Goal: Entertainment & Leisure: Consume media (video, audio)

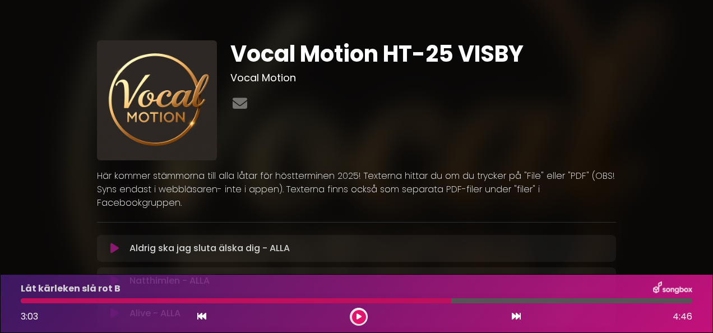
scroll to position [449, 0]
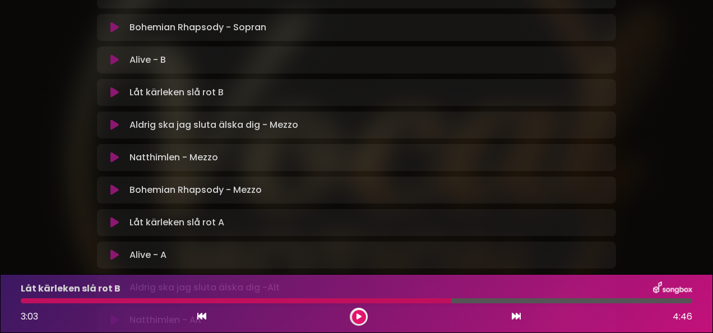
click at [101, 248] on div "Alive - A Loading Track..." at bounding box center [356, 254] width 519 height 13
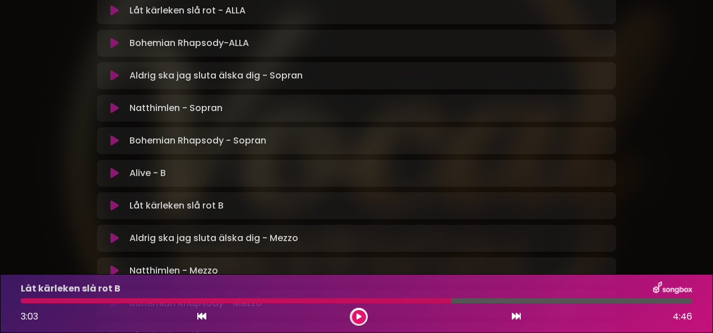
scroll to position [336, 0]
drag, startPoint x: 449, startPoint y: 298, endPoint x: 77, endPoint y: 306, distance: 371.3
click at [77, 306] on div "Låt kärleken slå rot B 3:03 4:46" at bounding box center [356, 303] width 685 height 44
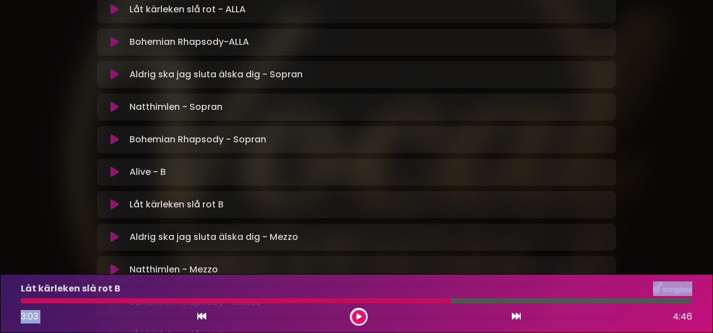
drag, startPoint x: 447, startPoint y: 297, endPoint x: 304, endPoint y: 317, distance: 144.9
click at [304, 317] on div "Låt kärleken slå rot B 3:03 4:46" at bounding box center [356, 303] width 685 height 44
drag, startPoint x: 304, startPoint y: 317, endPoint x: 361, endPoint y: 318, distance: 57.2
click at [361, 318] on button at bounding box center [359, 317] width 14 height 14
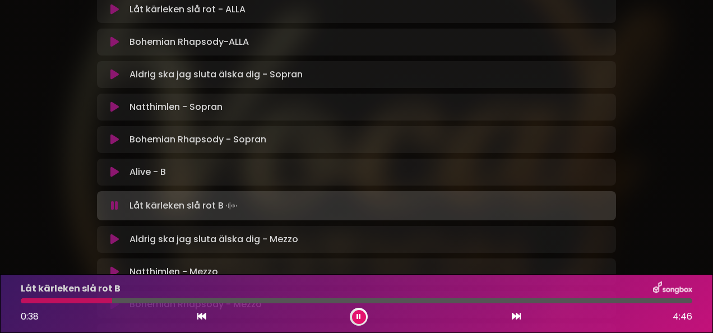
click at [110, 297] on div "Låt kärleken slå rot B 0:38 4:46" at bounding box center [356, 303] width 685 height 44
drag, startPoint x: 110, startPoint y: 297, endPoint x: 16, endPoint y: 308, distance: 94.3
click at [16, 308] on div "Låt kärleken slå rot B 0:39 4:46" at bounding box center [356, 303] width 685 height 44
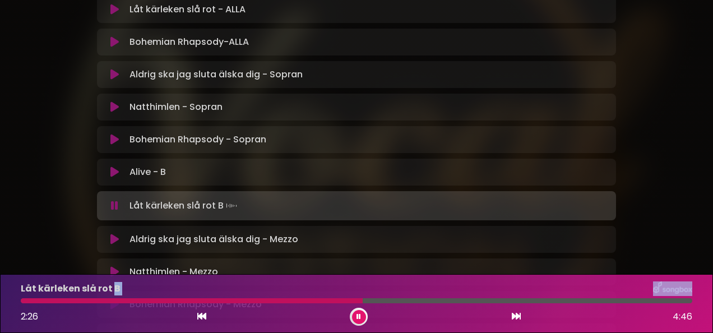
click at [362, 321] on button at bounding box center [359, 317] width 14 height 14
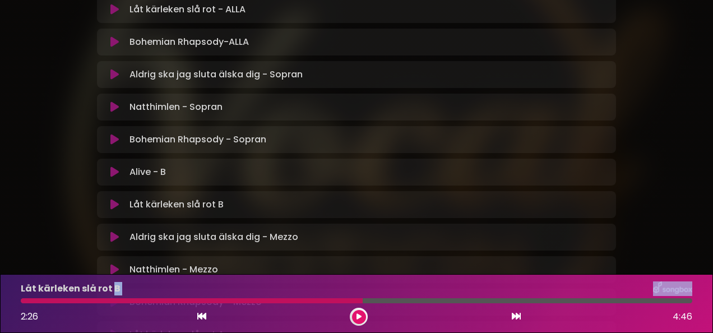
click at [113, 232] on icon at bounding box center [114, 237] width 8 height 11
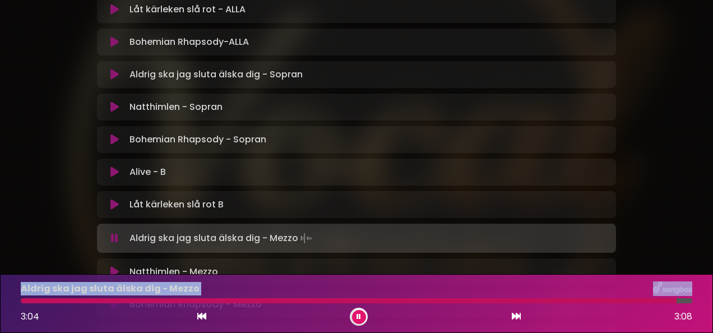
click at [47, 302] on div at bounding box center [349, 300] width 656 height 5
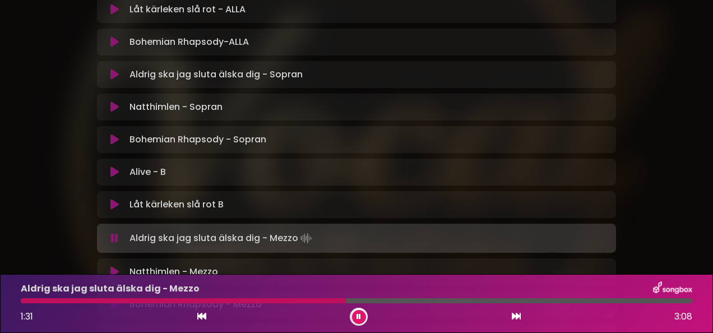
click at [290, 301] on div at bounding box center [184, 300] width 326 height 5
click at [256, 301] on div at bounding box center [165, 300] width 288 height 5
click at [248, 302] on div at bounding box center [183, 300] width 325 height 5
click at [248, 302] on div at bounding box center [178, 300] width 315 height 5
click at [308, 299] on div at bounding box center [181, 300] width 321 height 5
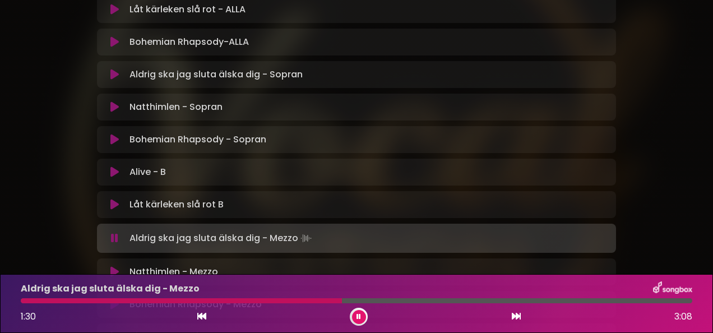
click at [308, 299] on div at bounding box center [181, 300] width 321 height 5
click at [427, 301] on div at bounding box center [266, 300] width 491 height 5
click at [427, 301] on div at bounding box center [269, 300] width 496 height 5
click at [475, 301] on div at bounding box center [265, 300] width 489 height 5
click at [475, 301] on div at bounding box center [267, 300] width 493 height 5
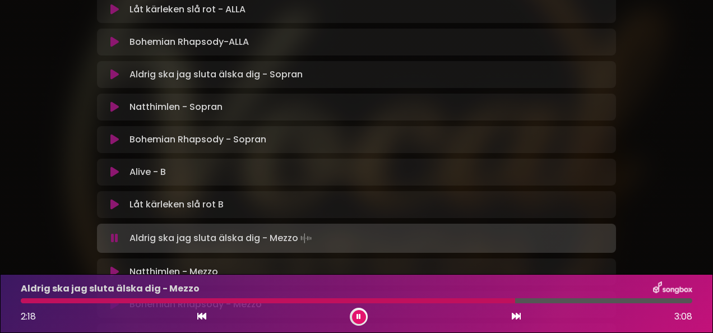
click at [475, 301] on div at bounding box center [268, 300] width 495 height 5
click at [475, 301] on div at bounding box center [248, 300] width 455 height 5
click at [475, 301] on div at bounding box center [269, 300] width 496 height 5
click at [475, 301] on div at bounding box center [269, 300] width 497 height 5
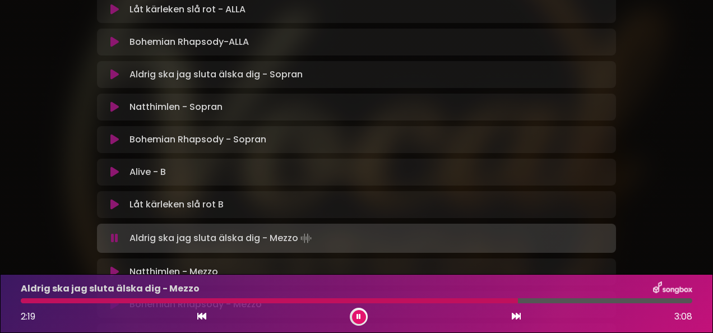
click at [475, 301] on div at bounding box center [269, 300] width 497 height 5
click at [475, 301] on div at bounding box center [269, 300] width 496 height 5
click at [475, 301] on div at bounding box center [271, 300] width 500 height 5
click at [491, 301] on div at bounding box center [270, 300] width 498 height 5
click at [491, 301] on div at bounding box center [268, 300] width 495 height 5
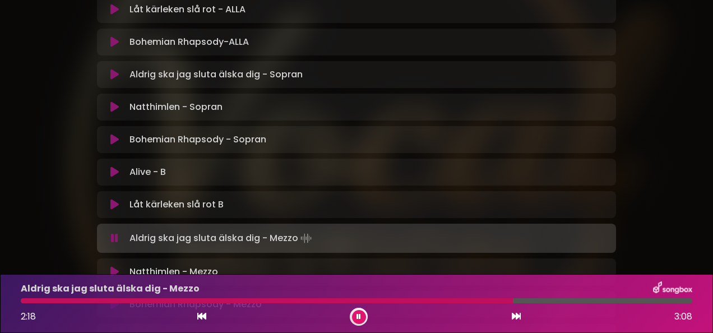
click at [491, 301] on div at bounding box center [267, 300] width 492 height 5
click at [491, 301] on div at bounding box center [270, 300] width 498 height 5
click at [119, 233] on button at bounding box center [114, 238] width 21 height 11
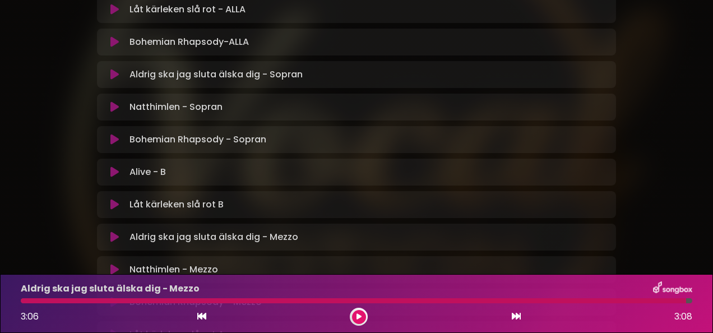
click at [119, 232] on button at bounding box center [114, 237] width 21 height 11
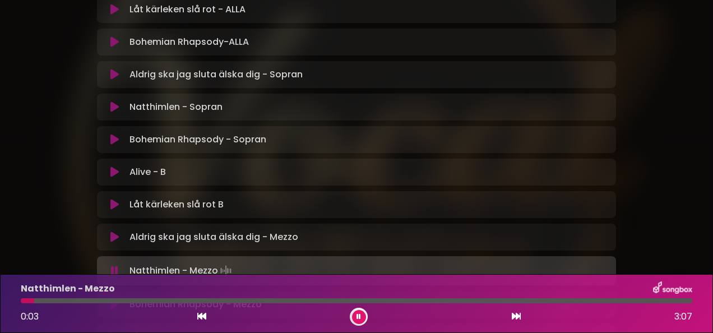
click at [119, 232] on button at bounding box center [114, 237] width 21 height 11
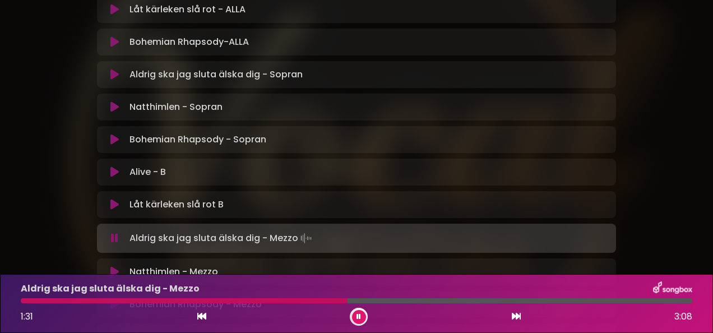
click at [294, 301] on div at bounding box center [184, 300] width 327 height 5
click at [310, 301] on div at bounding box center [178, 300] width 315 height 5
click at [310, 301] on div at bounding box center [181, 300] width 320 height 5
click at [310, 301] on div at bounding box center [182, 300] width 322 height 5
click at [310, 301] on div at bounding box center [183, 300] width 324 height 5
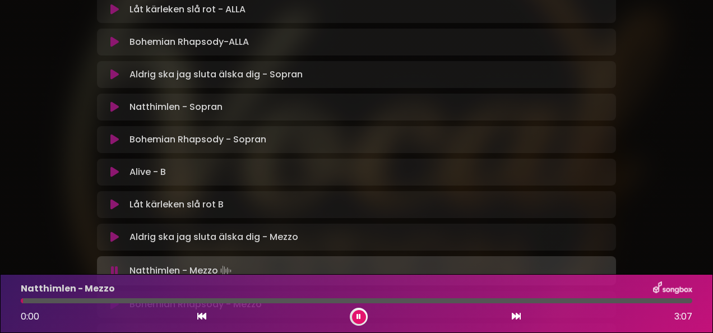
click at [356, 320] on button at bounding box center [359, 317] width 14 height 14
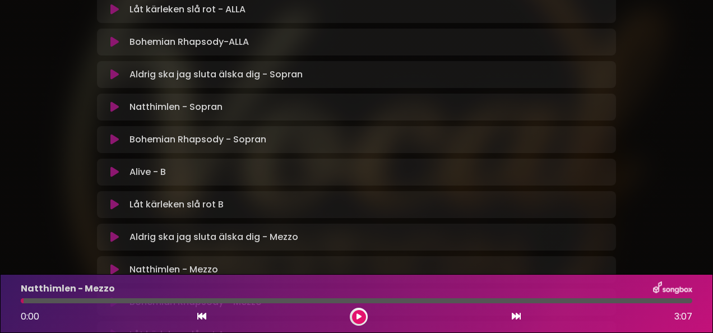
click at [102, 230] on div "Aldrig ska jag sluta älska dig - Mezzo Loading Track..." at bounding box center [356, 236] width 519 height 13
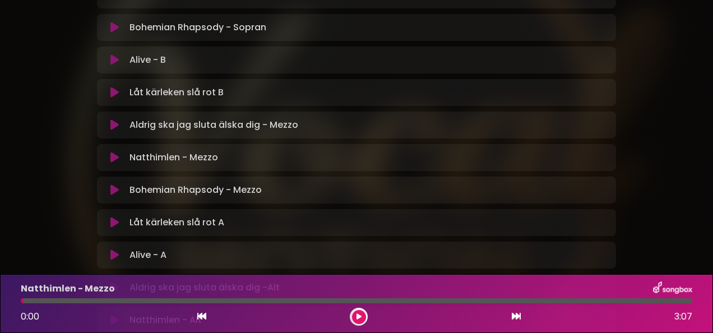
scroll to position [471, 0]
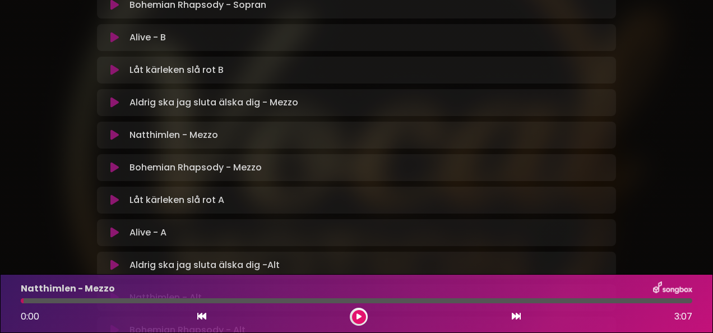
click at [114, 162] on icon at bounding box center [114, 167] width 8 height 11
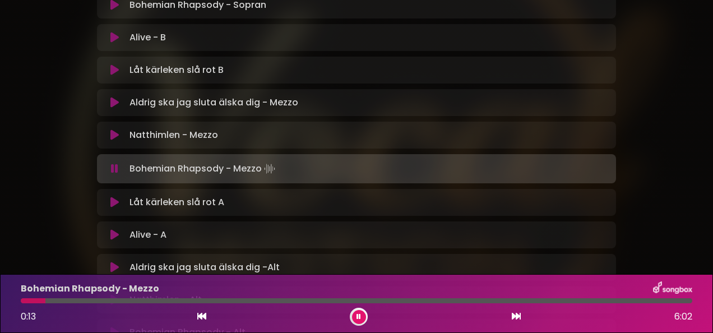
click at [73, 186] on div "Vocal Motion HT-25 VISBY Vocal Motion" at bounding box center [356, 52] width 639 height 1020
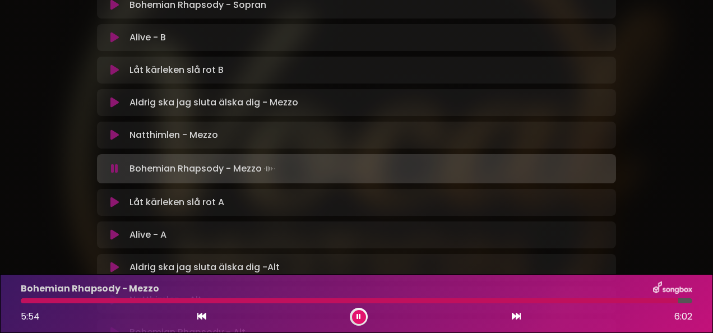
click at [574, 300] on div at bounding box center [350, 300] width 658 height 5
click at [574, 300] on div at bounding box center [306, 300] width 571 height 5
click at [574, 300] on div at bounding box center [307, 300] width 572 height 5
click at [574, 300] on div at bounding box center [311, 300] width 580 height 5
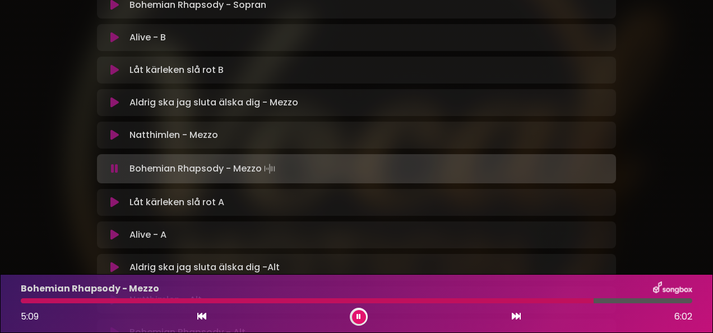
click at [574, 300] on div at bounding box center [307, 300] width 573 height 5
click at [574, 300] on div at bounding box center [310, 300] width 578 height 5
click at [574, 300] on div at bounding box center [349, 300] width 656 height 5
click at [104, 262] on button at bounding box center [114, 267] width 21 height 11
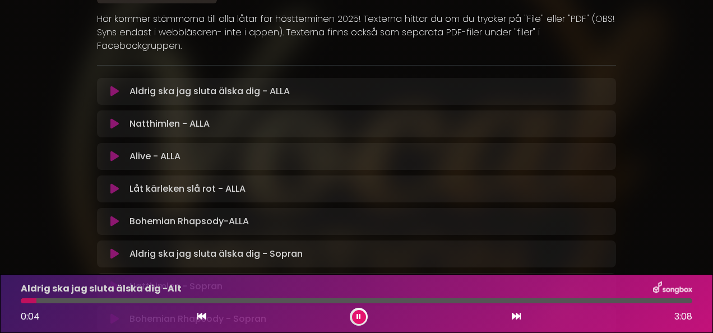
scroll to position [179, 0]
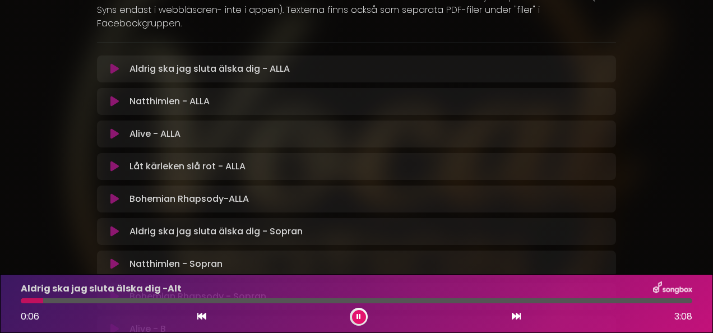
click at [114, 193] on icon at bounding box center [114, 198] width 8 height 11
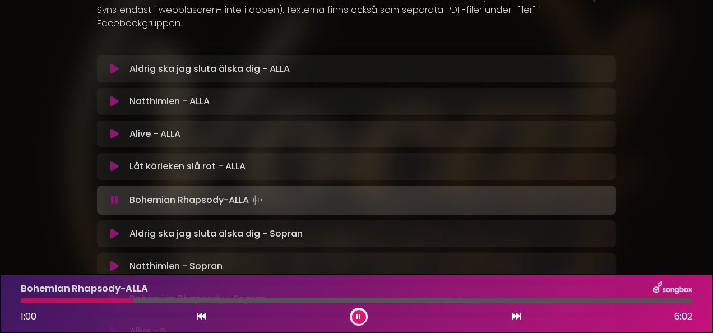
click at [37, 300] on div at bounding box center [77, 300] width 113 height 5
click at [27, 298] on div at bounding box center [36, 300] width 31 height 5
click at [352, 318] on button at bounding box center [359, 317] width 14 height 14
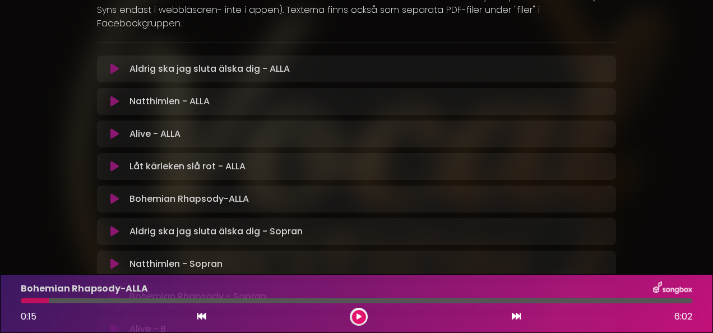
click at [107, 226] on button at bounding box center [114, 231] width 21 height 11
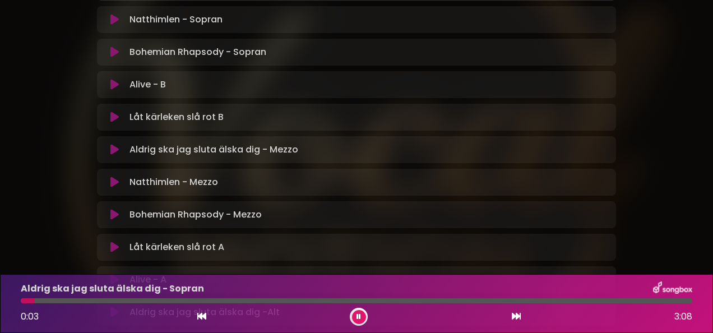
scroll to position [449, 0]
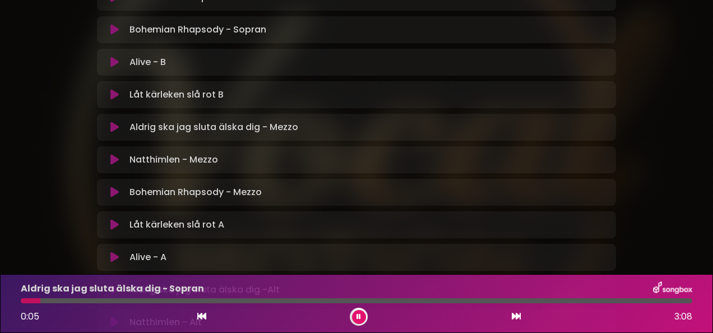
click at [113, 187] on icon at bounding box center [114, 192] width 8 height 11
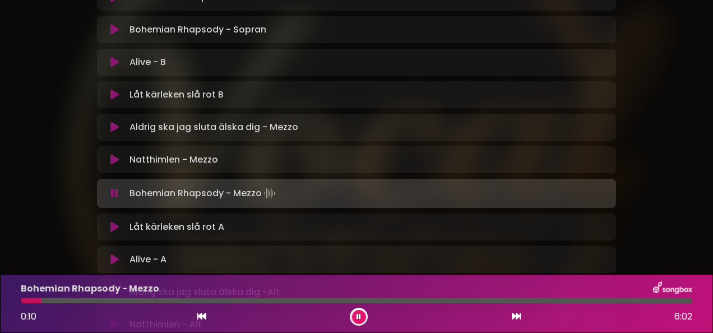
click at [360, 317] on icon at bounding box center [359, 316] width 4 height 7
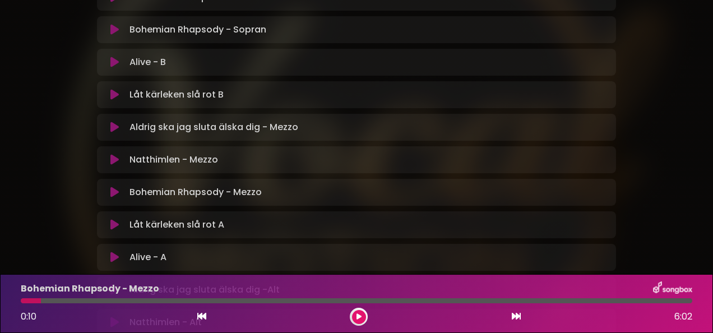
click at [101, 251] on div "Alive - A Loading Track..." at bounding box center [356, 257] width 519 height 13
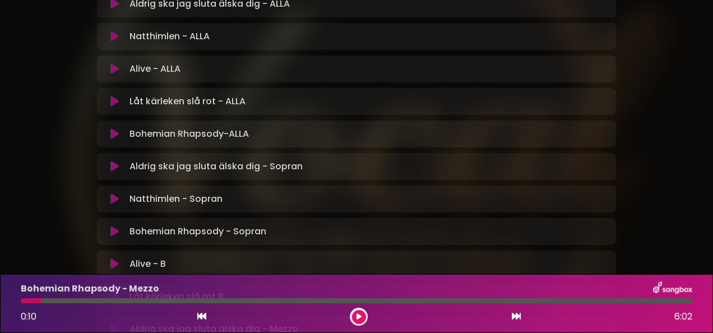
scroll to position [222, 0]
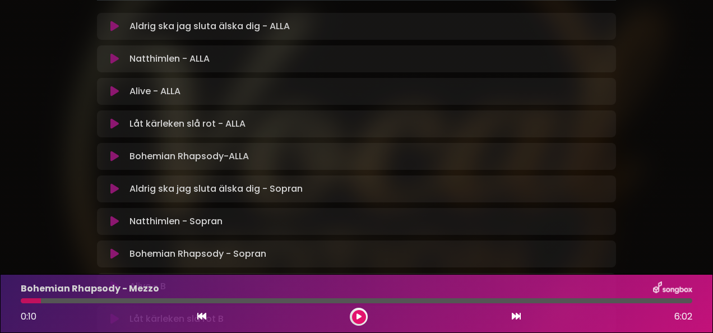
click at [107, 151] on button at bounding box center [114, 156] width 21 height 11
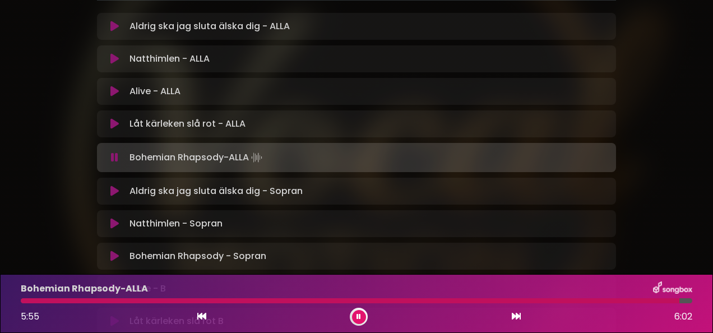
click at [361, 318] on button at bounding box center [359, 317] width 14 height 14
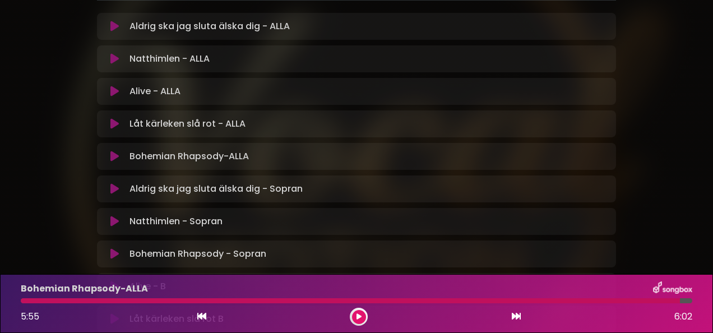
click at [103, 247] on div "Bohemian Rhapsody - Sopran Loading Track..." at bounding box center [356, 253] width 519 height 13
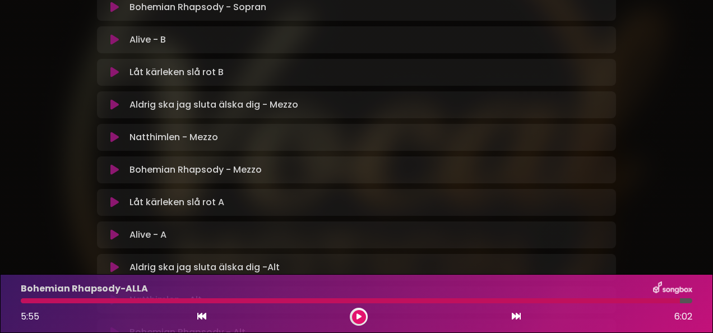
scroll to position [491, 0]
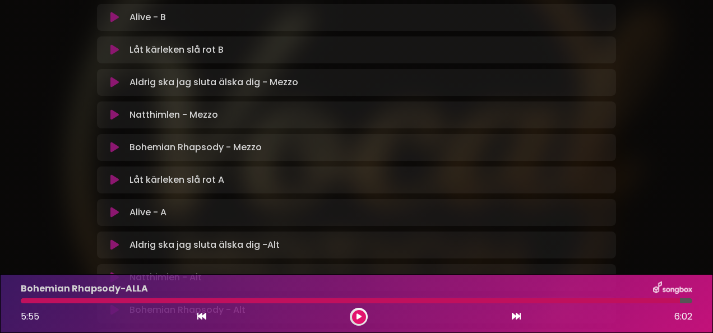
click at [117, 142] on icon at bounding box center [114, 147] width 8 height 11
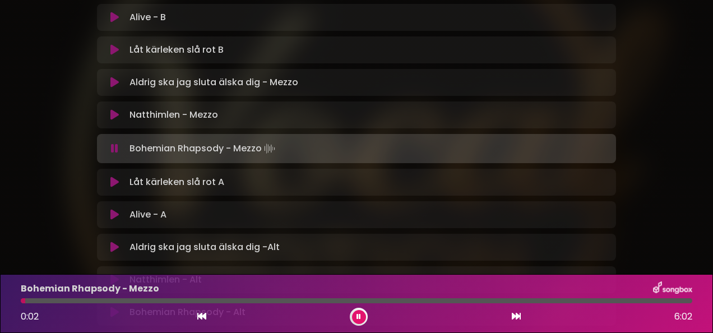
click at [500, 298] on div at bounding box center [357, 300] width 672 height 5
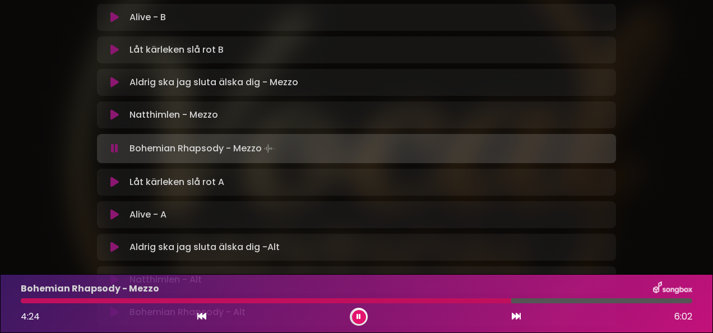
click at [547, 301] on div at bounding box center [357, 300] width 672 height 5
click at [555, 300] on div at bounding box center [357, 300] width 672 height 5
click at [555, 300] on div at bounding box center [307, 300] width 573 height 5
click at [555, 300] on div at bounding box center [288, 300] width 535 height 5
click at [362, 317] on button at bounding box center [359, 317] width 14 height 14
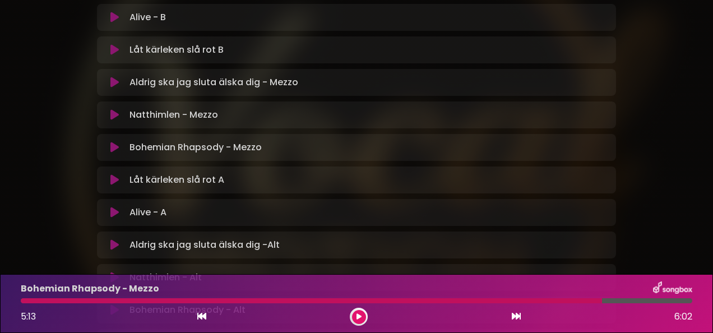
click at [112, 44] on icon at bounding box center [114, 49] width 8 height 11
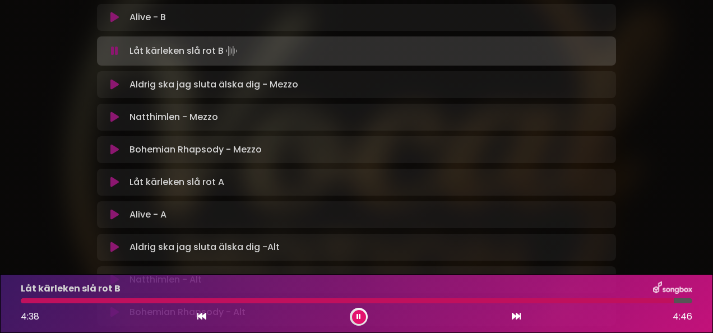
click at [35, 301] on div at bounding box center [347, 300] width 653 height 5
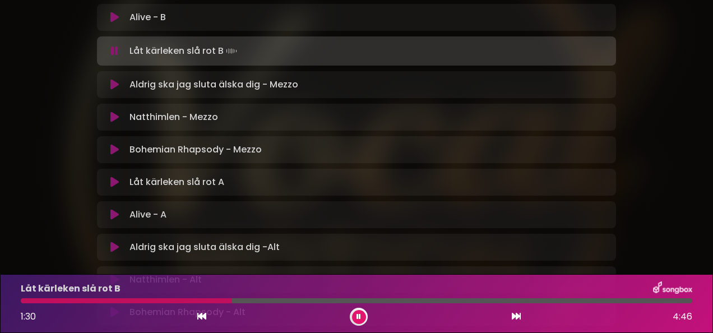
click at [207, 299] on div at bounding box center [126, 300] width 211 height 5
click at [207, 299] on div at bounding box center [124, 300] width 206 height 5
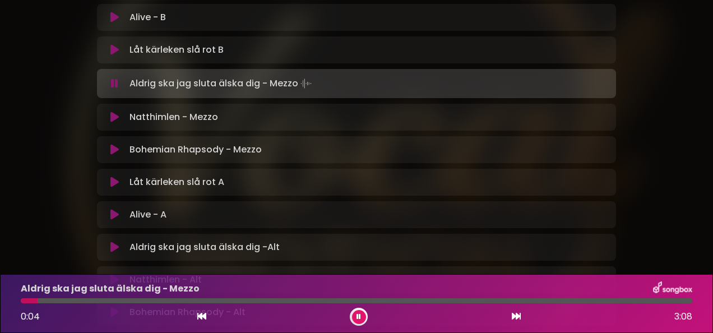
click at [100, 273] on div "Natthimlen - Alt Loading Track..." at bounding box center [356, 279] width 519 height 13
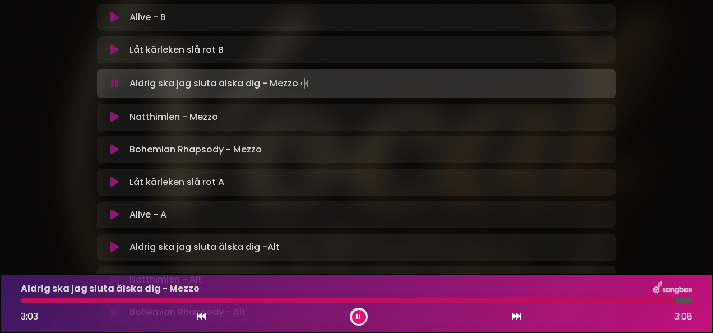
click at [107, 274] on button at bounding box center [114, 279] width 21 height 11
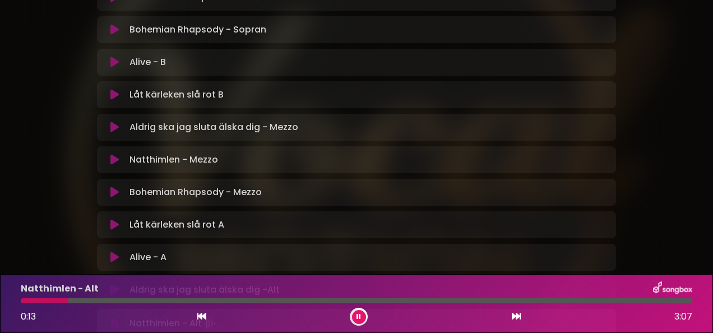
scroll to position [424, 0]
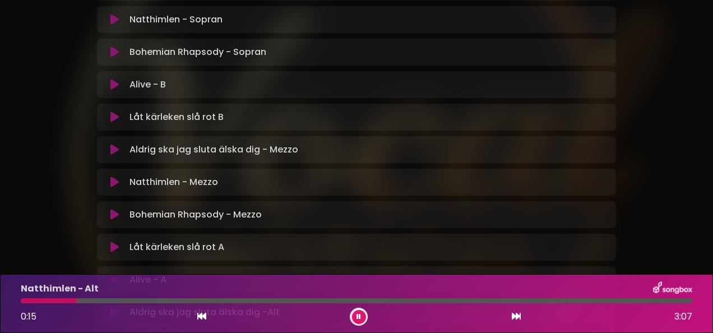
click at [114, 177] on icon at bounding box center [114, 182] width 8 height 11
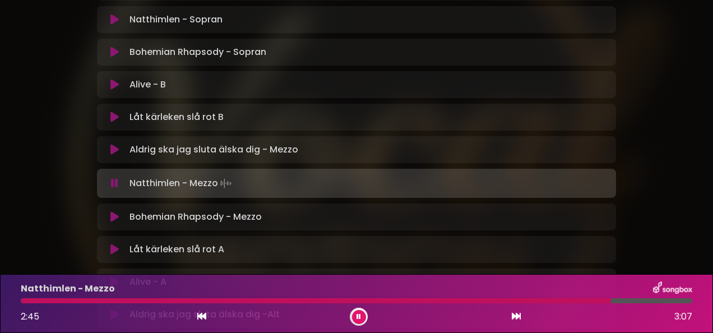
click at [538, 297] on div "Natthimlen - Mezzo 2:45 3:07" at bounding box center [356, 303] width 685 height 44
click at [538, 298] on div at bounding box center [319, 300] width 596 height 5
click at [576, 300] on div at bounding box center [312, 300] width 583 height 5
click at [576, 300] on div at bounding box center [311, 300] width 581 height 5
click at [576, 300] on div at bounding box center [312, 300] width 582 height 5
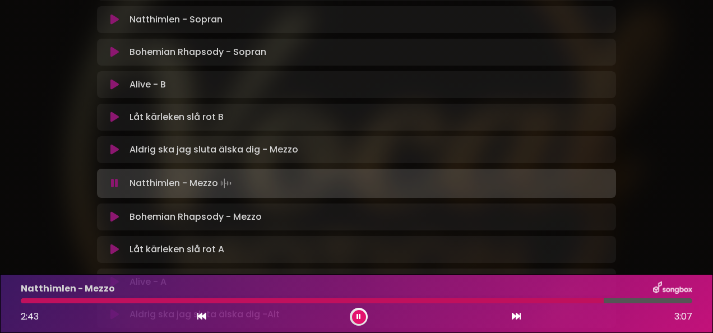
click at [576, 300] on div at bounding box center [312, 300] width 583 height 5
click at [353, 309] on div "2:44 3:07" at bounding box center [356, 317] width 685 height 18
click at [355, 314] on button at bounding box center [359, 317] width 14 height 14
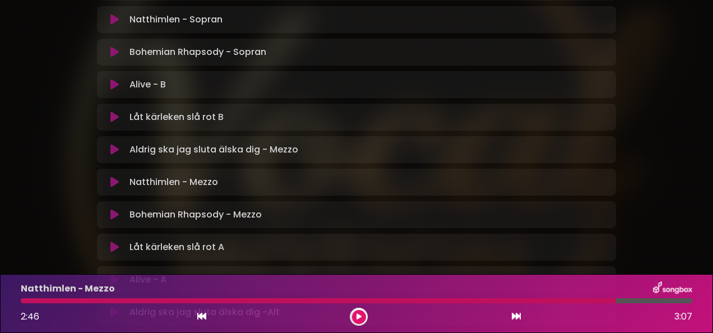
click at [355, 314] on button at bounding box center [359, 317] width 14 height 14
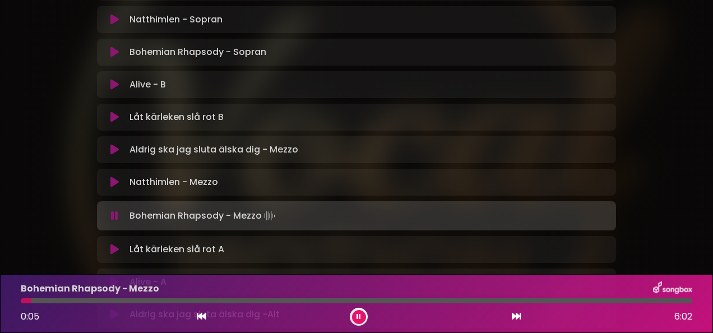
click at [104, 210] on button at bounding box center [114, 215] width 21 height 11
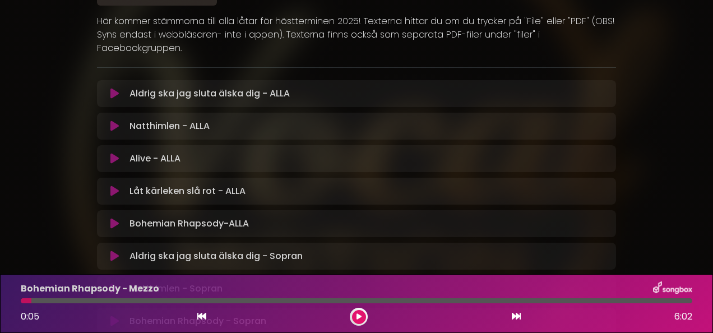
scroll to position [132, 0]
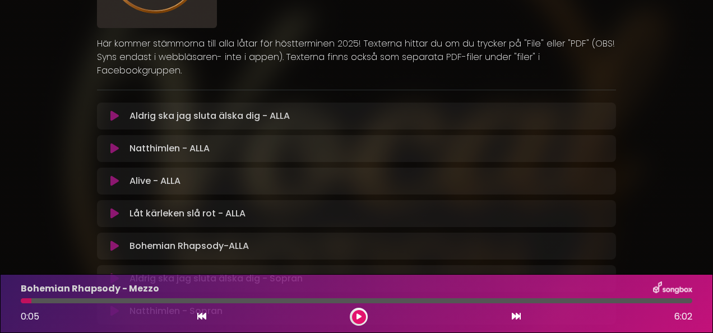
click at [112, 143] on icon at bounding box center [114, 148] width 8 height 11
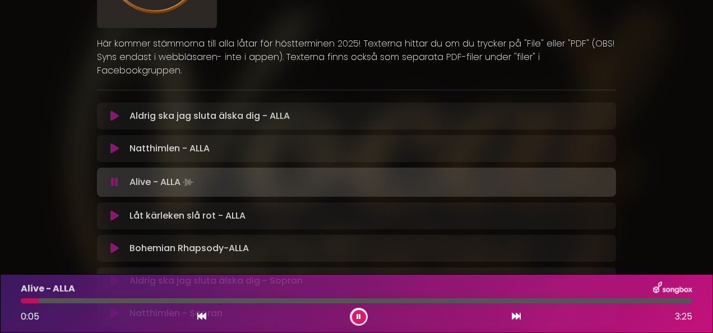
click at [366, 315] on div at bounding box center [359, 317] width 18 height 18
click at [362, 315] on button at bounding box center [359, 317] width 14 height 14
